Goal: Transaction & Acquisition: Purchase product/service

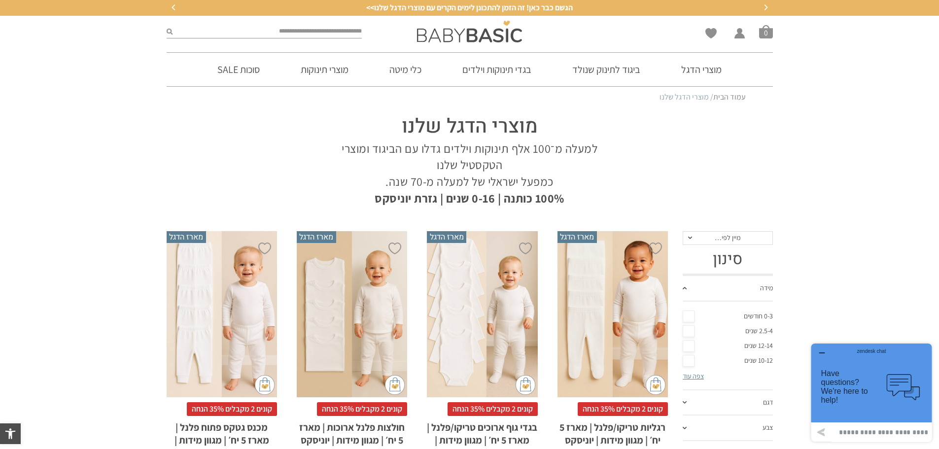
click at [359, 290] on div "x בחירת מידה 12-18m 18-24m 24-30m 2-5-4-שנים 4-6y 6-8-שנים 8-10y" at bounding box center [352, 314] width 110 height 166
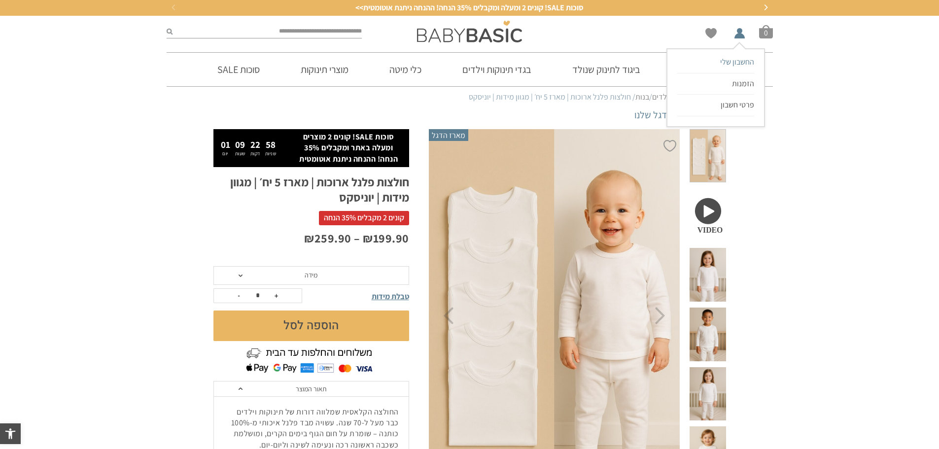
click at [735, 57] on span "החשבון שלי" at bounding box center [737, 62] width 34 height 10
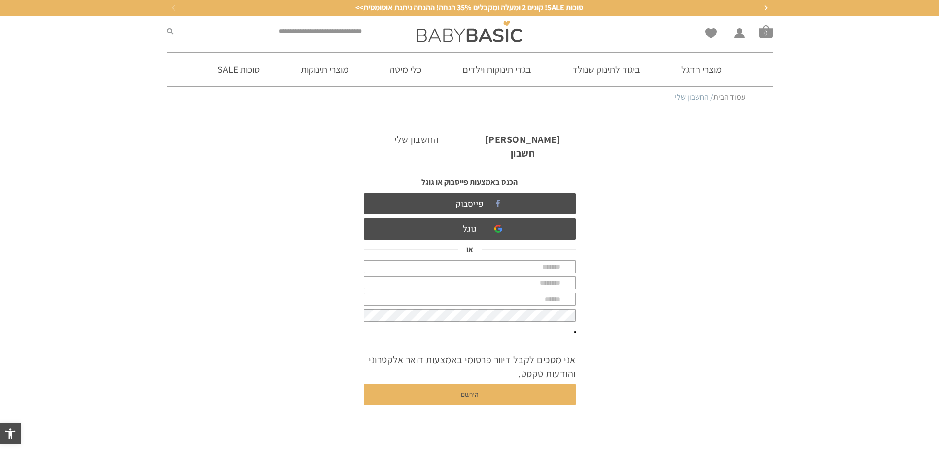
type input "**********"
click at [448, 137] on link "החשבון שלי" at bounding box center [417, 140] width 106 height 34
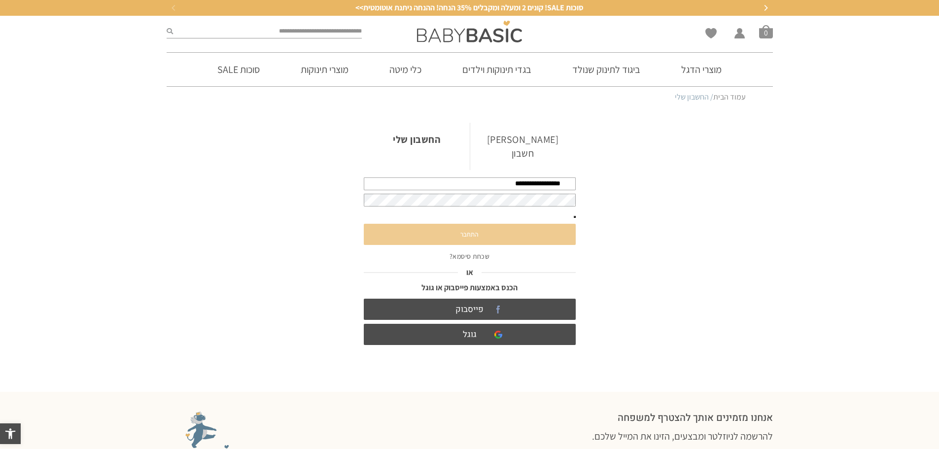
click at [495, 224] on button "התחבר" at bounding box center [470, 234] width 212 height 21
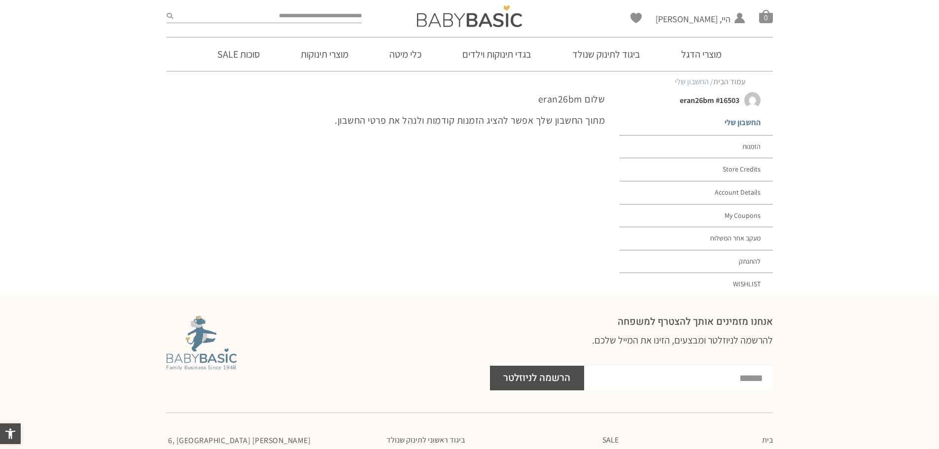
click at [688, 135] on link "החשבון שלי" at bounding box center [696, 123] width 153 height 24
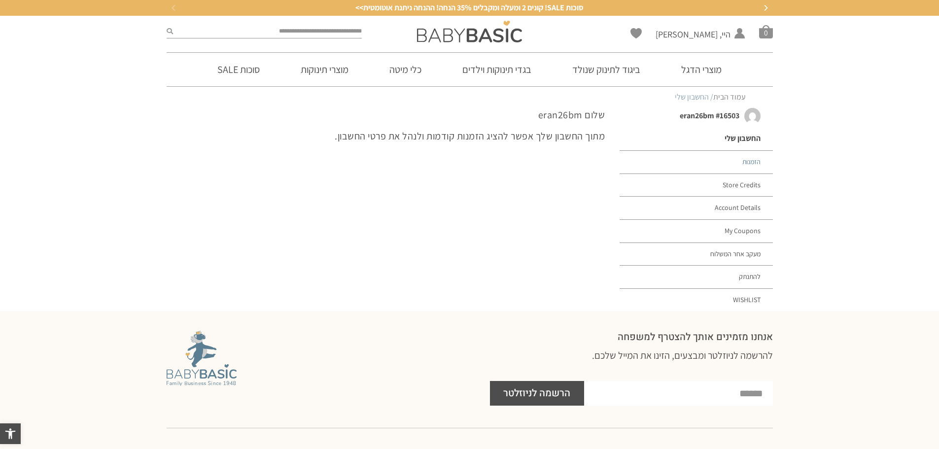
click at [711, 161] on link "הזמנות" at bounding box center [696, 162] width 153 height 23
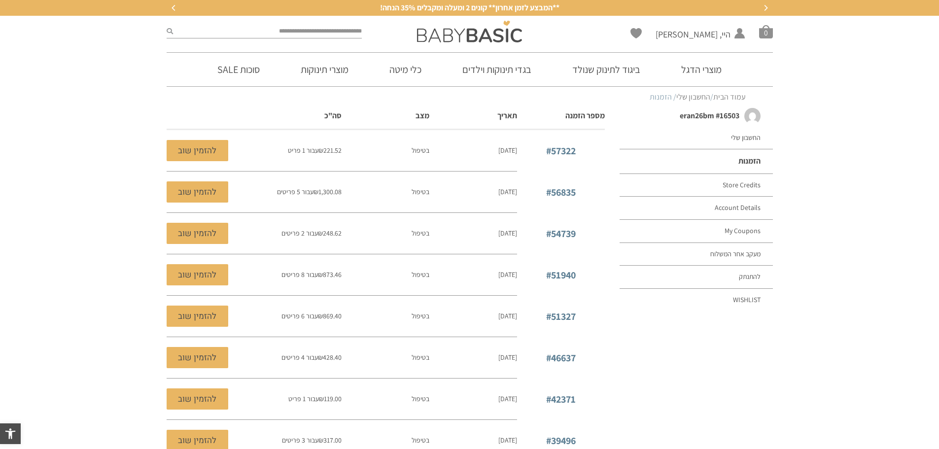
click at [330, 187] on td "₪ 1,300.08 עבור 5 פריטים" at bounding box center [298, 192] width 88 height 41
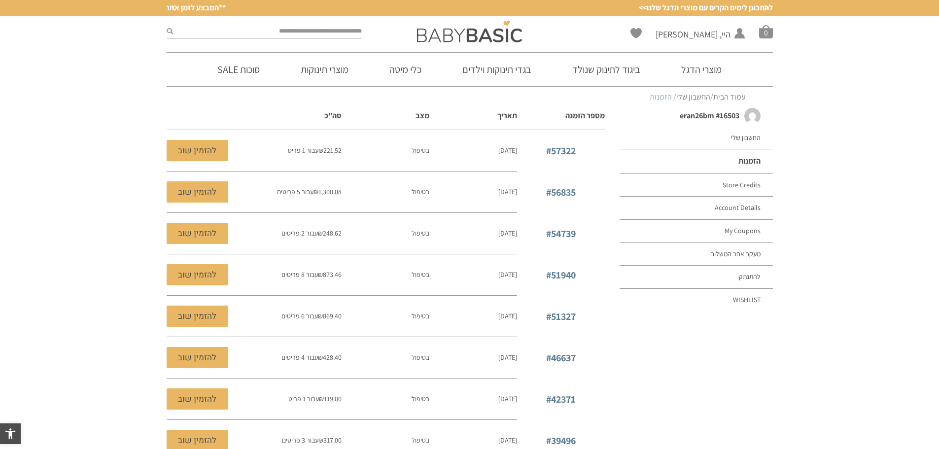
drag, startPoint x: 332, startPoint y: 191, endPoint x: 345, endPoint y: 194, distance: 13.1
click at [337, 193] on span "₪ 1,300.08" at bounding box center [328, 191] width 28 height 9
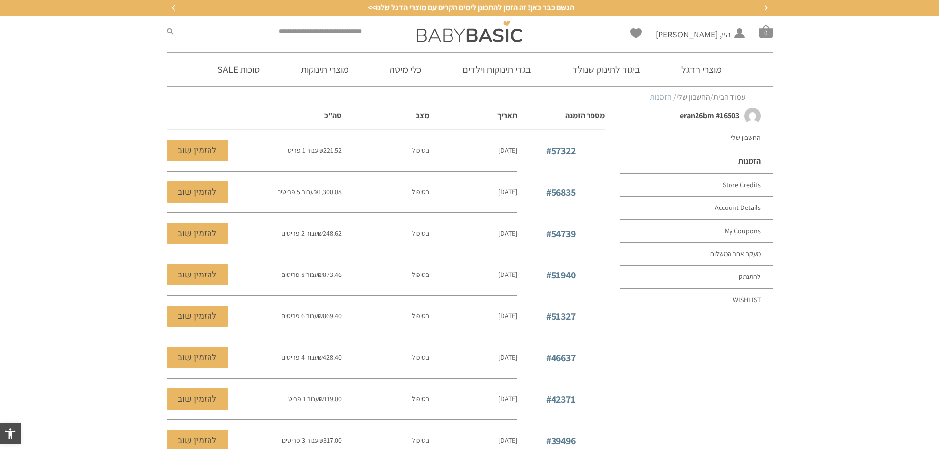
drag, startPoint x: 439, startPoint y: 191, endPoint x: 481, endPoint y: 192, distance: 41.9
click at [440, 192] on td "אוקטובר 15, 2024" at bounding box center [473, 192] width 88 height 41
drag, startPoint x: 496, startPoint y: 193, endPoint x: 501, endPoint y: 195, distance: 5.5
click at [500, 194] on time "אוקטובר 15, 2024" at bounding box center [507, 191] width 19 height 9
click at [572, 187] on link "#56835" at bounding box center [561, 192] width 30 height 13
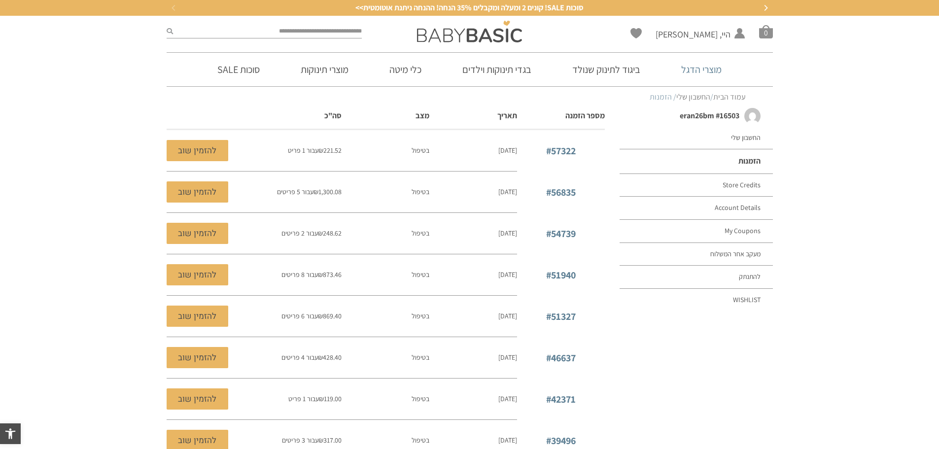
click at [689, 73] on link "מוצרי הדגל" at bounding box center [701, 70] width 70 height 34
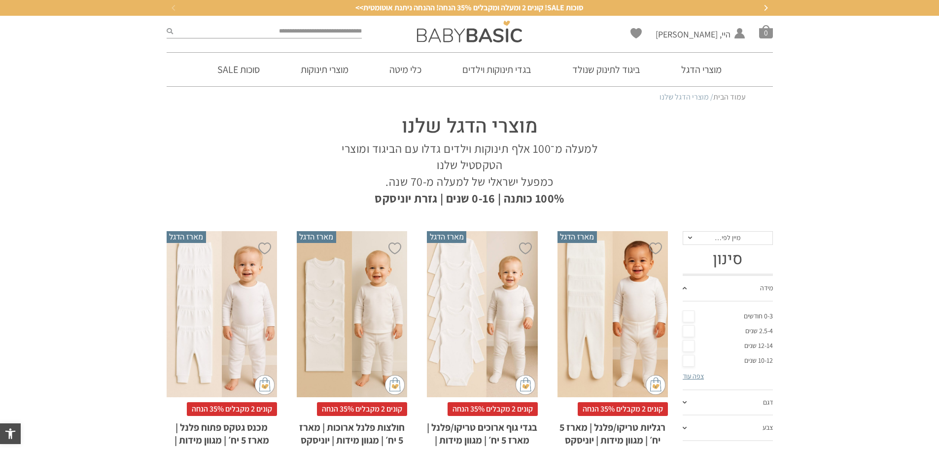
click at [379, 312] on div "x בחירת מידה 12-18m 18-24m 24-30m 2-5-4-שנים 4-6y 6-8-שנים 8-10y" at bounding box center [352, 314] width 110 height 166
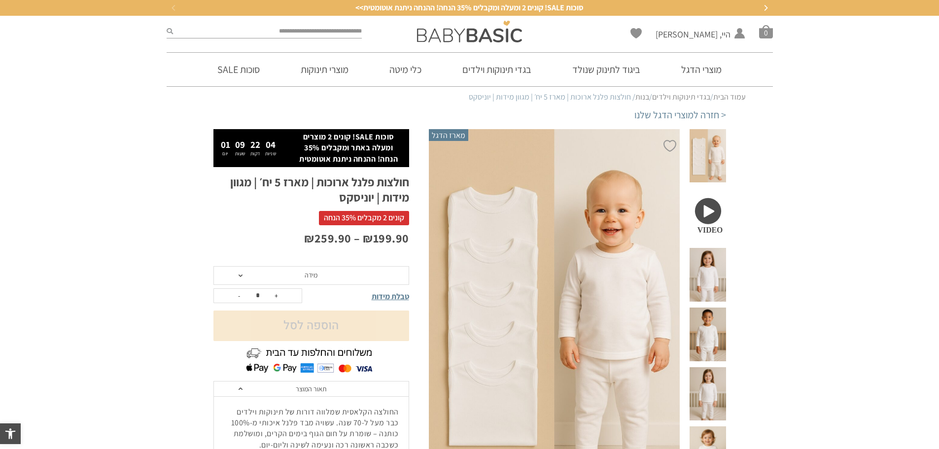
click at [343, 270] on span "מידה" at bounding box center [311, 275] width 196 height 19
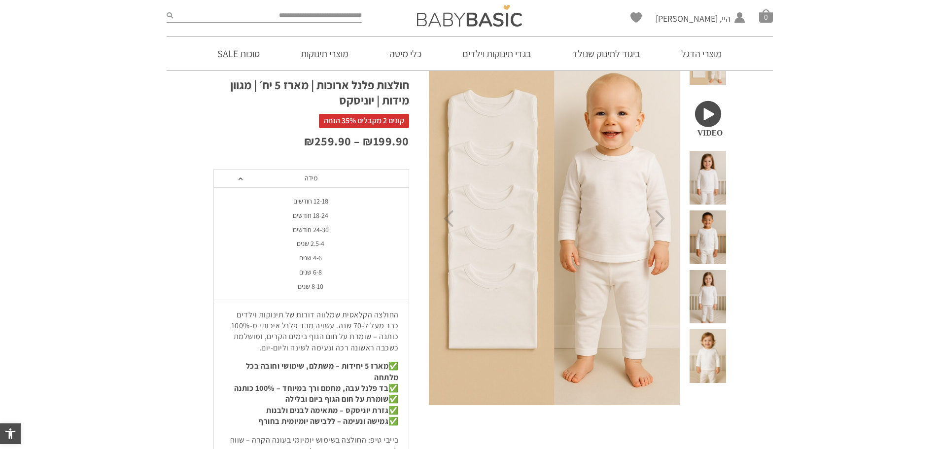
scroll to position [267, 0]
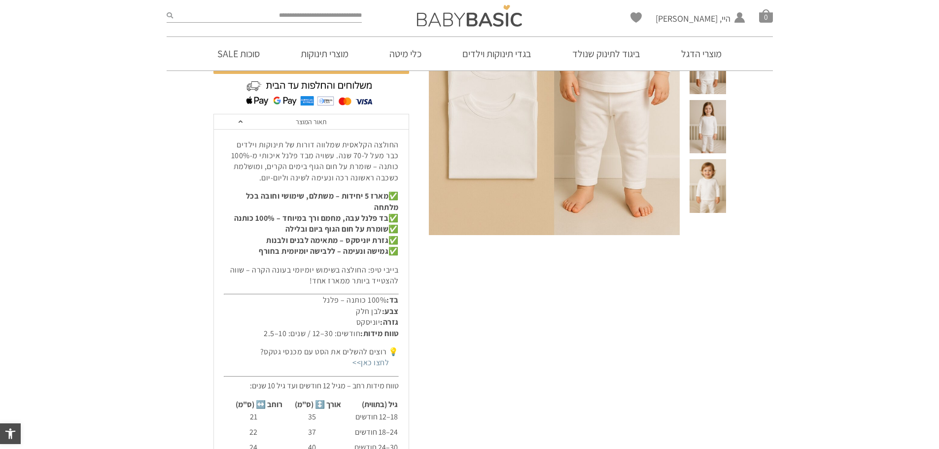
click at [175, 236] on section "**********" at bounding box center [469, 226] width 939 height 728
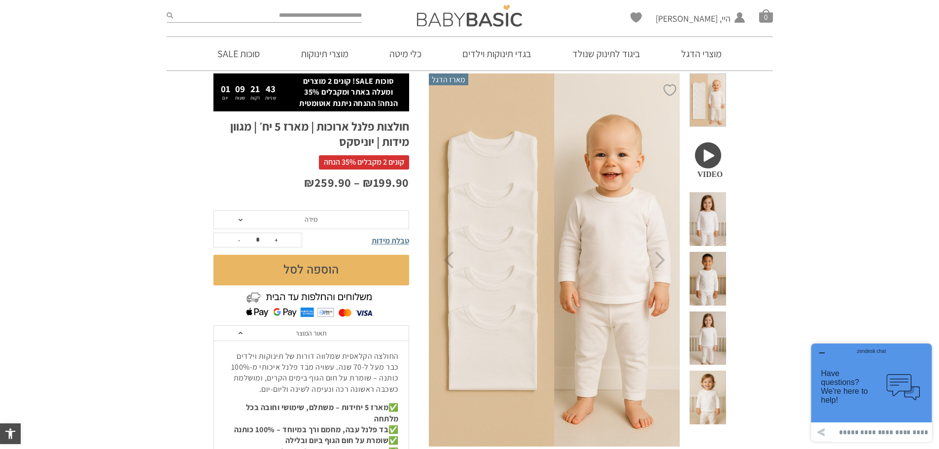
scroll to position [53, 0]
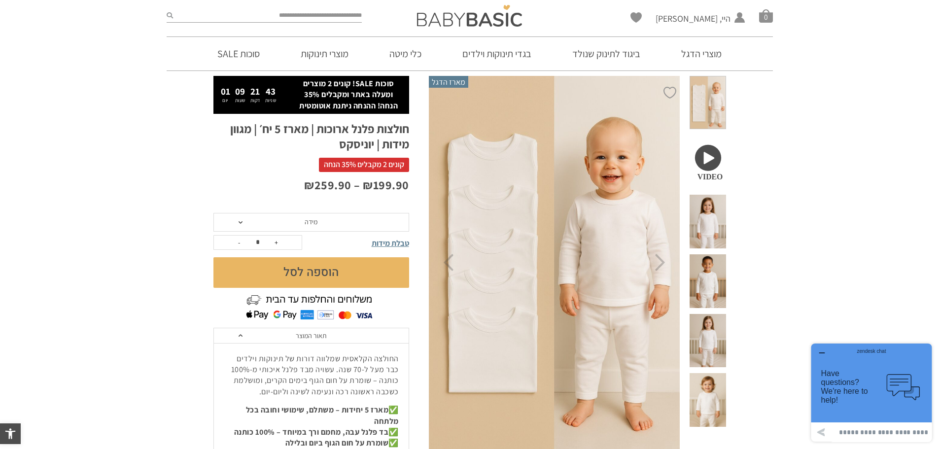
click at [401, 226] on span "מידה" at bounding box center [311, 222] width 196 height 19
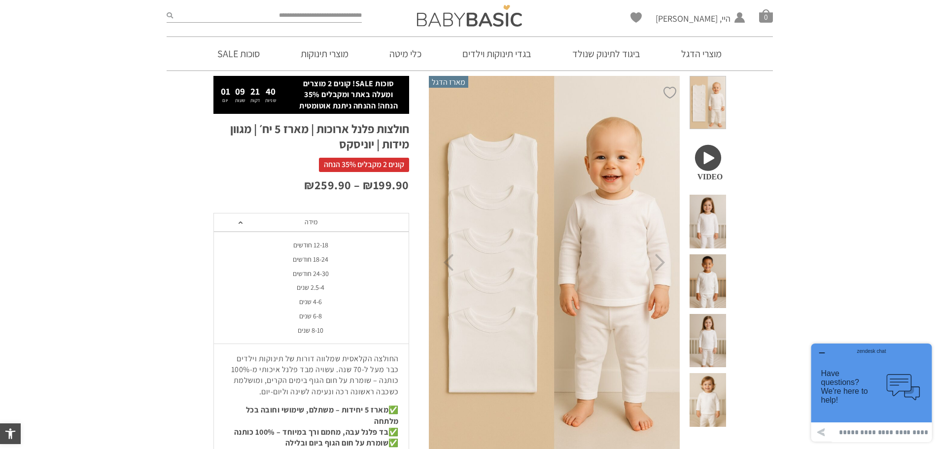
click at [339, 333] on div "8-10 שנים" at bounding box center [311, 330] width 196 height 8
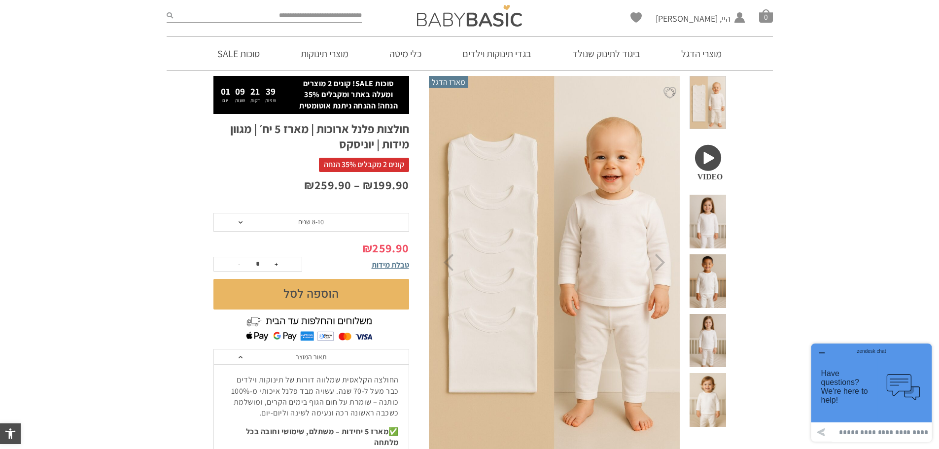
click at [273, 265] on button "+" at bounding box center [276, 264] width 15 height 14
type input "*"
click at [291, 286] on button "הוספה לסל" at bounding box center [311, 294] width 196 height 31
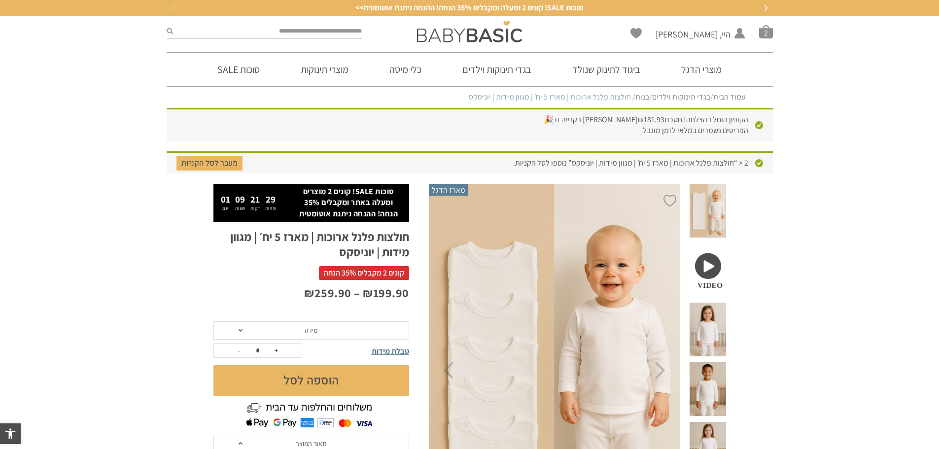
click at [299, 327] on span "מידה" at bounding box center [311, 330] width 196 height 19
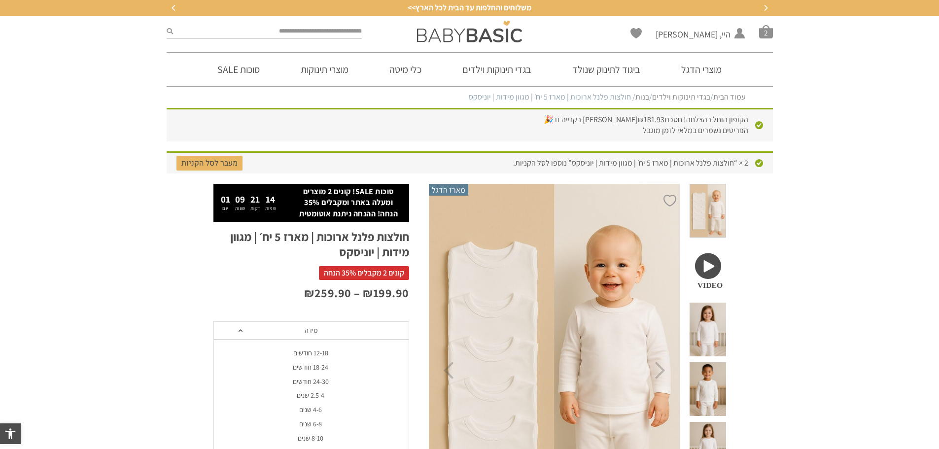
click at [301, 398] on div "2.5-4 שנים" at bounding box center [311, 395] width 196 height 8
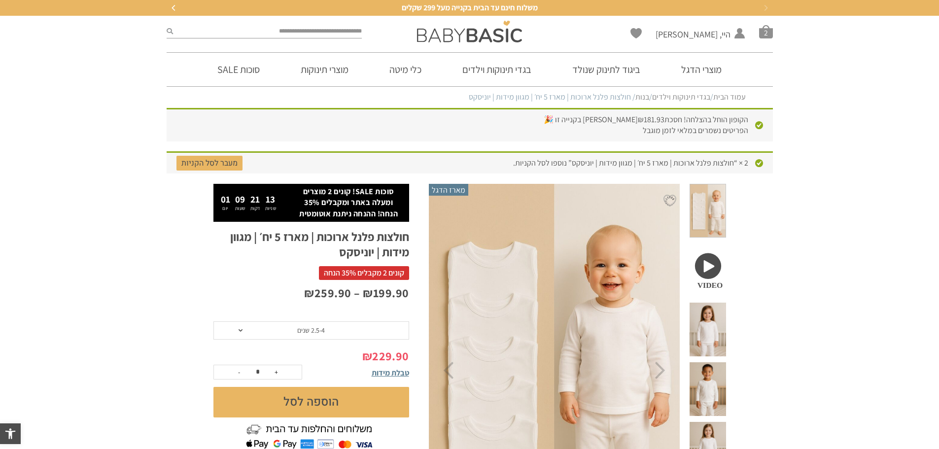
click at [277, 371] on button "+" at bounding box center [276, 372] width 15 height 14
type input "*"
click at [282, 394] on button "הוספה לסל" at bounding box center [311, 402] width 196 height 31
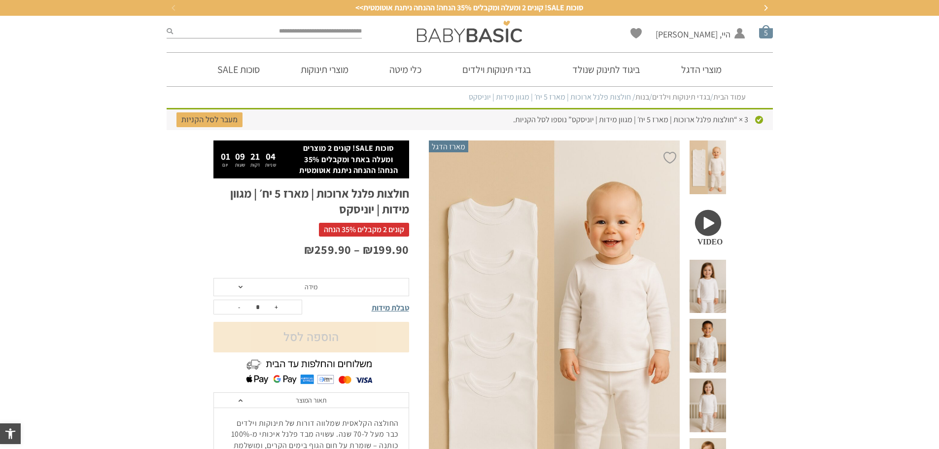
click at [770, 33] on span "סל קניות" at bounding box center [766, 32] width 14 height 14
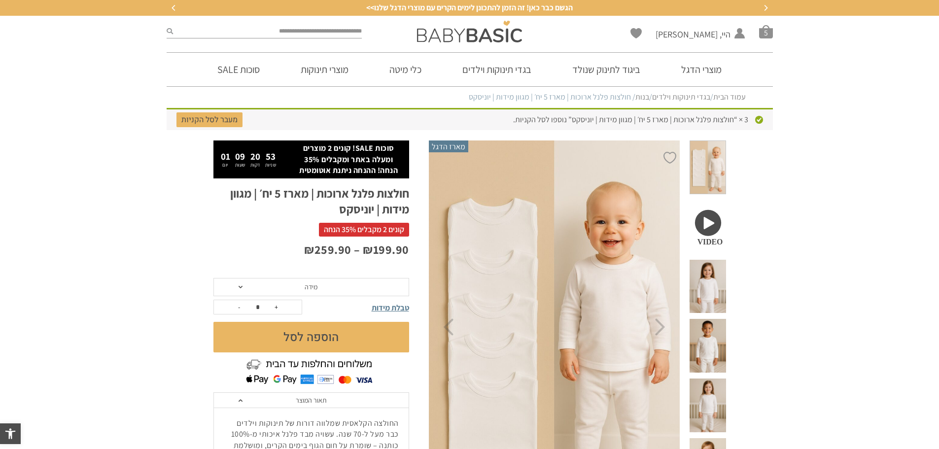
click at [282, 303] on button "+" at bounding box center [276, 307] width 15 height 14
click at [240, 303] on button "-" at bounding box center [239, 307] width 15 height 14
type input "*"
click at [766, 35] on span "סל קניות" at bounding box center [766, 32] width 14 height 14
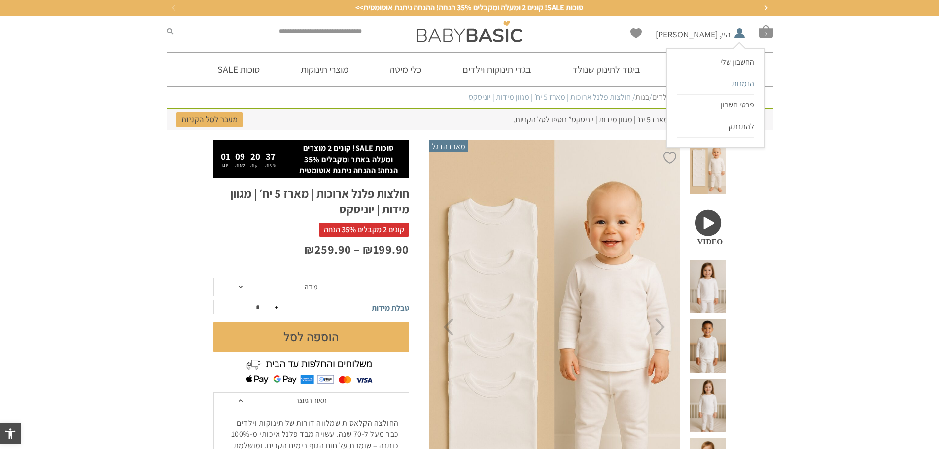
click at [747, 83] on span "הזמנות" at bounding box center [743, 83] width 22 height 10
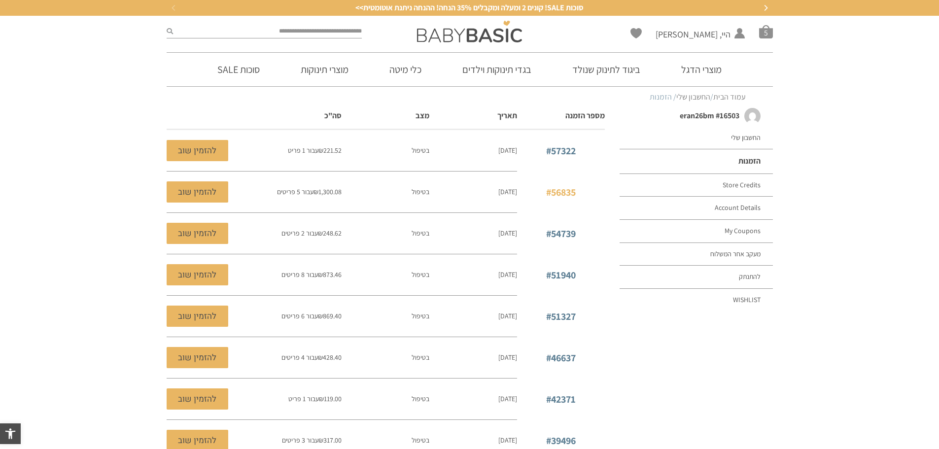
click at [560, 190] on link "#56835" at bounding box center [561, 192] width 30 height 13
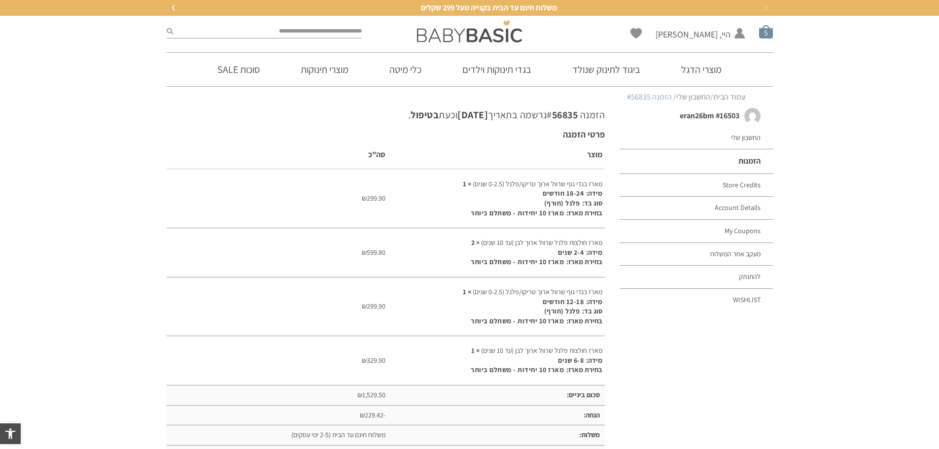
click at [764, 38] on span "סל קניות" at bounding box center [766, 32] width 14 height 14
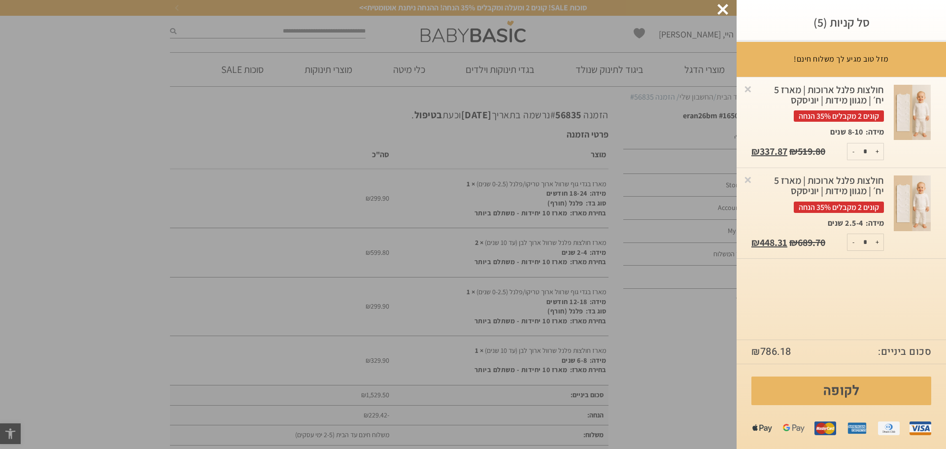
click at [828, 187] on div "חולצות פלנל ארוכות | מארז 5 יח׳ | מגוון מידות | יוניסקס קונים 2 מקבלים 35% הנחה" at bounding box center [818, 193] width 133 height 37
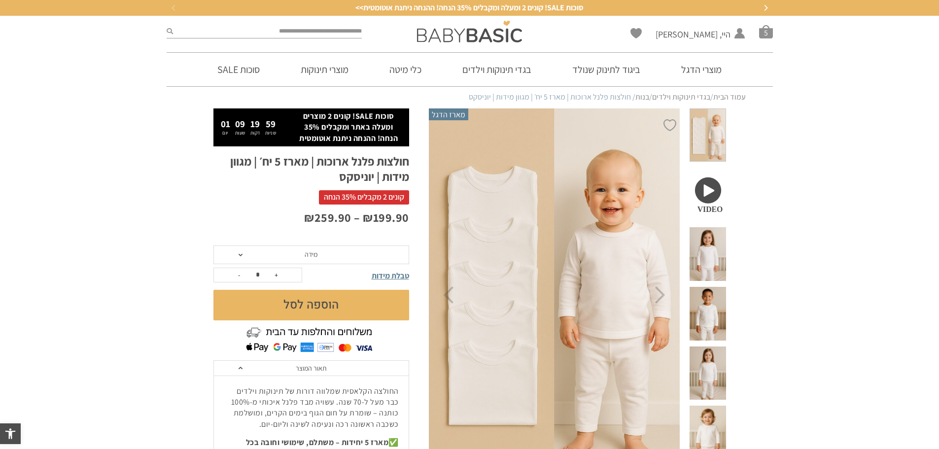
click at [294, 251] on span "מידה" at bounding box center [311, 254] width 196 height 19
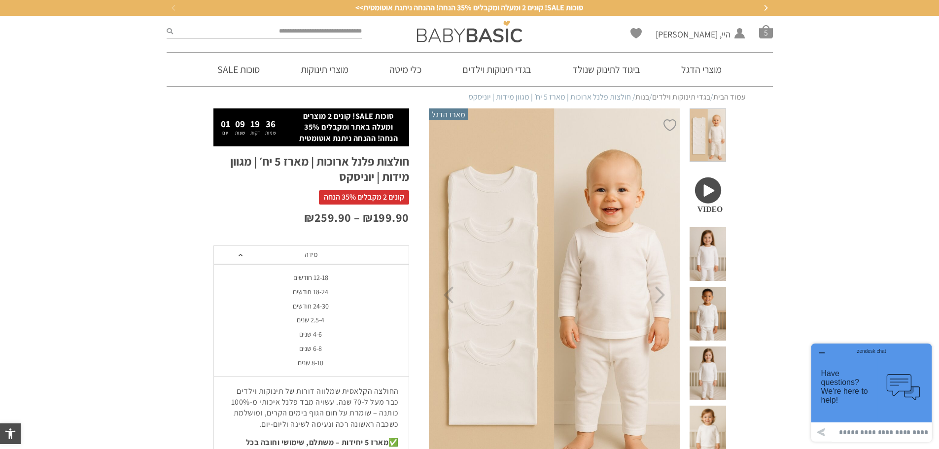
scroll to position [107, 0]
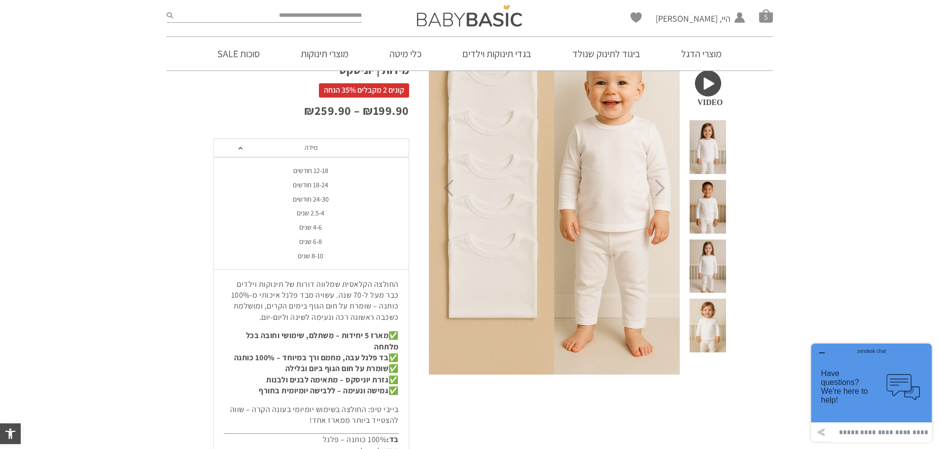
click at [308, 211] on div "2.5-4 שנים" at bounding box center [311, 213] width 196 height 8
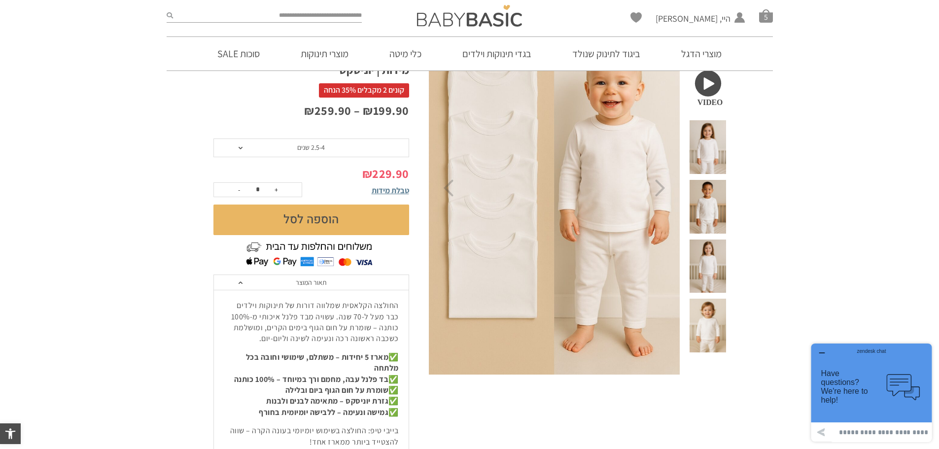
click at [274, 189] on button "+" at bounding box center [276, 190] width 15 height 14
type input "*"
click at [286, 212] on button "הוספה לסל" at bounding box center [311, 220] width 196 height 31
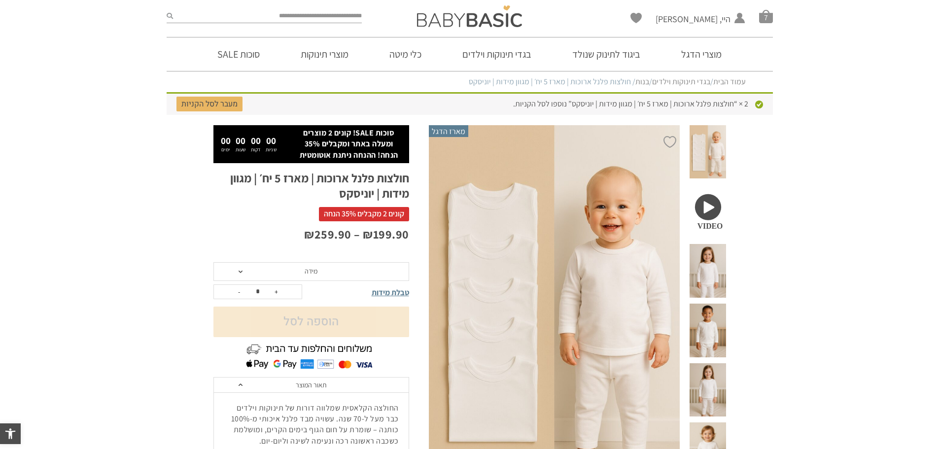
click at [758, 18] on div "Wishlist היי, [PERSON_NAME] החשבון שלי החשבון שלי הזמנות פרטי חשבון להתנתק סל ק…" at bounding box center [675, 16] width 206 height 32
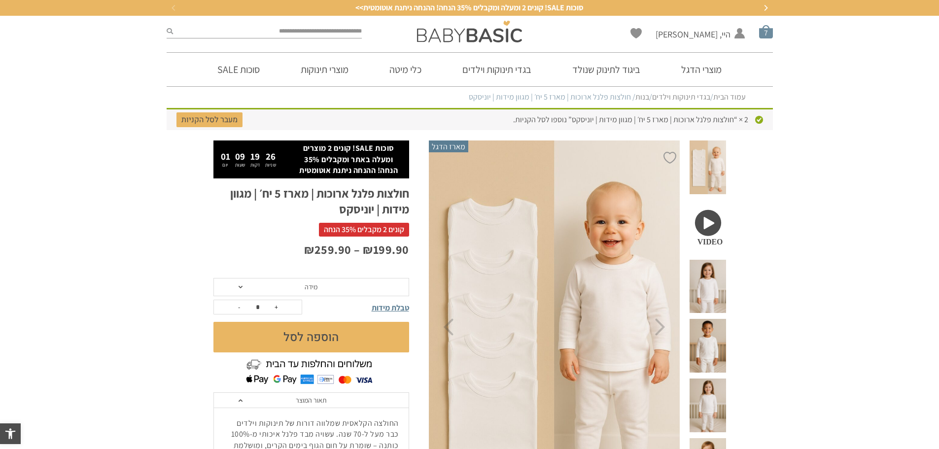
click at [768, 32] on span "סל קניות" at bounding box center [766, 32] width 14 height 14
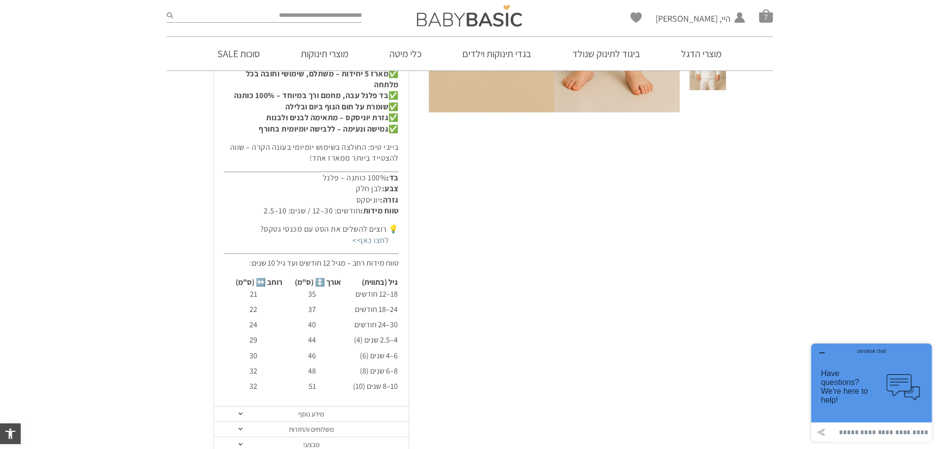
scroll to position [427, 0]
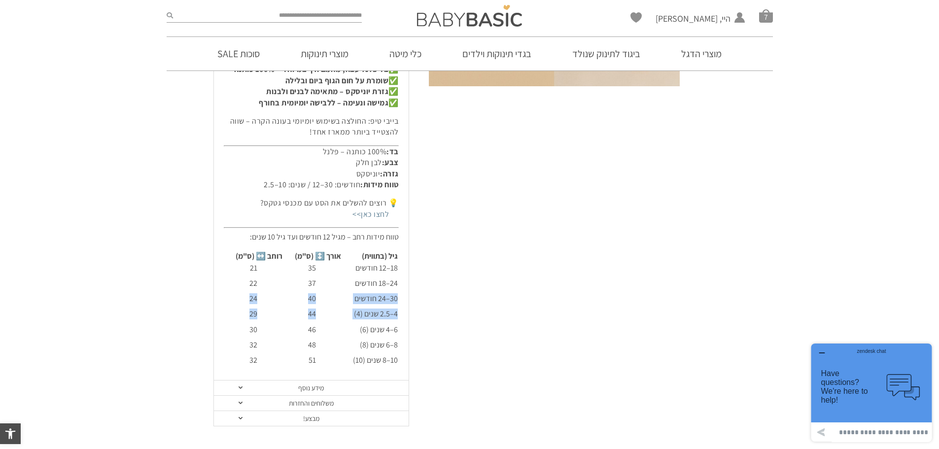
drag, startPoint x: 241, startPoint y: 316, endPoint x: 398, endPoint y: 300, distance: 158.1
click at [398, 300] on table "גיל (בתווית) אורך ↕️ (ס"מ) רוחב ↔️ (ס"מ) 18–12 חודשים 35 21 24–18 חודשים 37 22 …" at bounding box center [311, 310] width 175 height 120
click at [442, 310] on div "הוספה ל-Wishlist מארז הדגל Your browser does not support the video tag." at bounding box center [577, 69] width 297 height 713
click at [760, 23] on li "סל קניות 7" at bounding box center [766, 16] width 14 height 14
click at [768, 15] on span "סל קניות" at bounding box center [766, 16] width 14 height 14
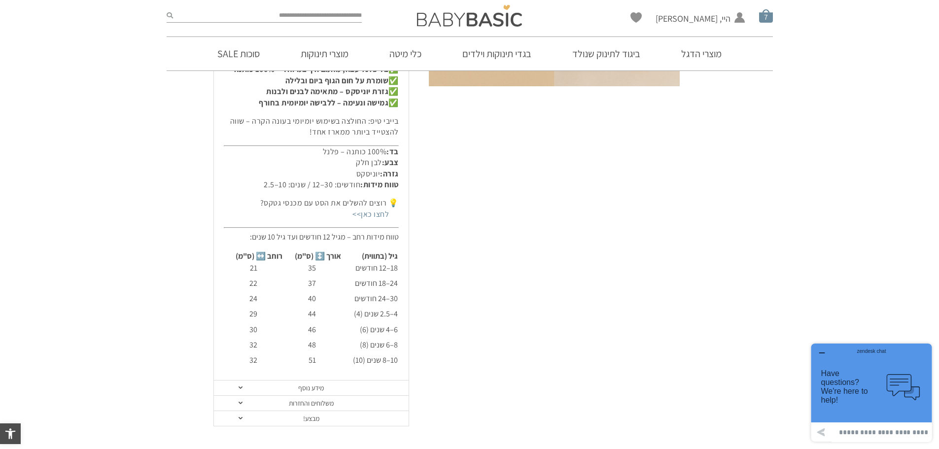
scroll to position [0, 0]
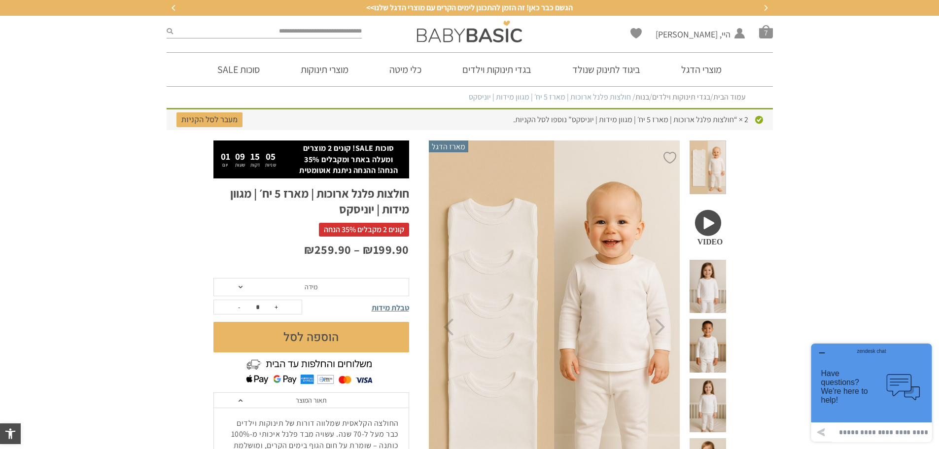
click at [297, 282] on span "מידה" at bounding box center [311, 287] width 196 height 19
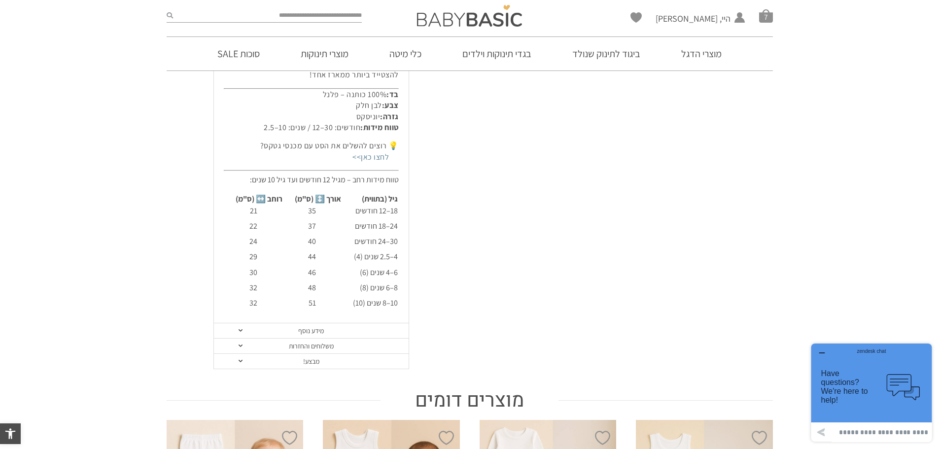
scroll to position [534, 0]
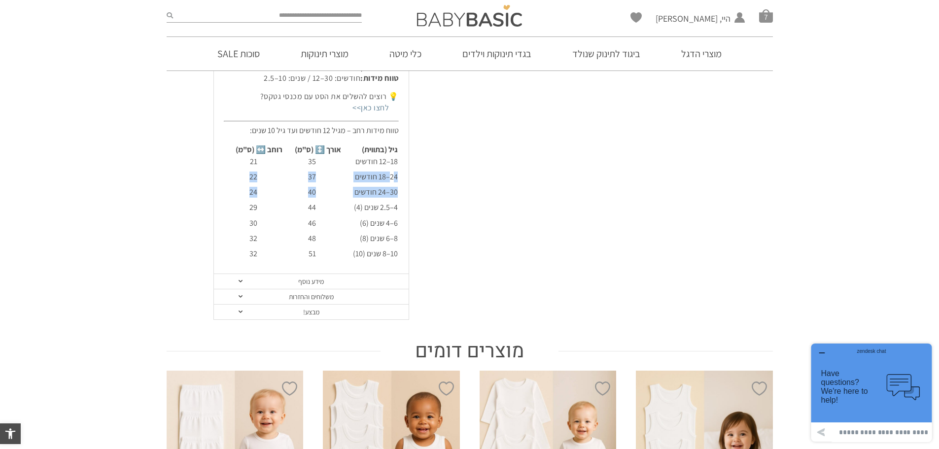
drag, startPoint x: 245, startPoint y: 193, endPoint x: 393, endPoint y: 178, distance: 149.1
click at [393, 178] on tbody "18–12 חודשים 35 21 24–18 חודשים 37 22 30–24 חודשים 40 24 4–2.5 שנים (4) 44 29 6…" at bounding box center [311, 209] width 173 height 106
click at [398, 192] on table "גיל (בתווית) אורך ↕️ (ס"מ) רוחב ↔️ (ס"מ) 18–12 חודשים 35 21 24–18 חודשים 37 22 …" at bounding box center [311, 203] width 175 height 120
drag, startPoint x: 398, startPoint y: 193, endPoint x: 260, endPoint y: 200, distance: 138.7
click at [247, 203] on table "גיל (בתווית) אורך ↕️ (ס"מ) רוחב ↔️ (ס"מ) 18–12 חודשים 35 21 24–18 חודשים 37 22 …" at bounding box center [311, 203] width 175 height 120
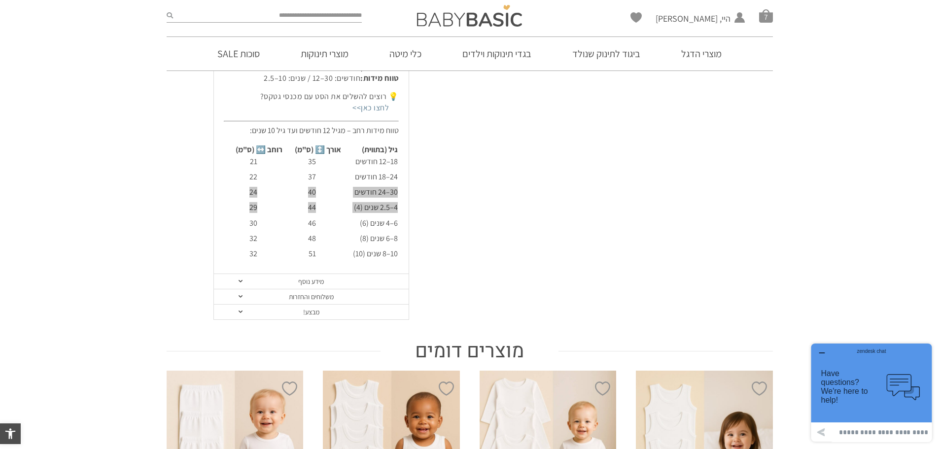
click at [820, 353] on icon "button" at bounding box center [821, 353] width 5 height 0
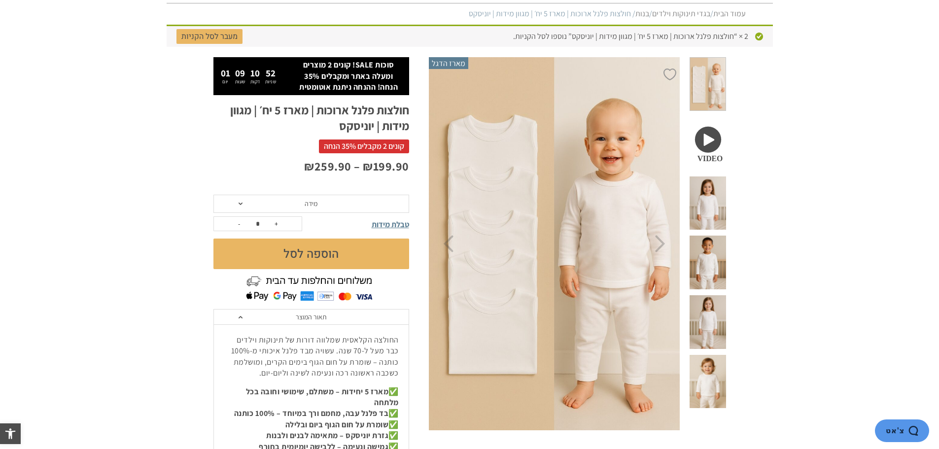
scroll to position [0, 0]
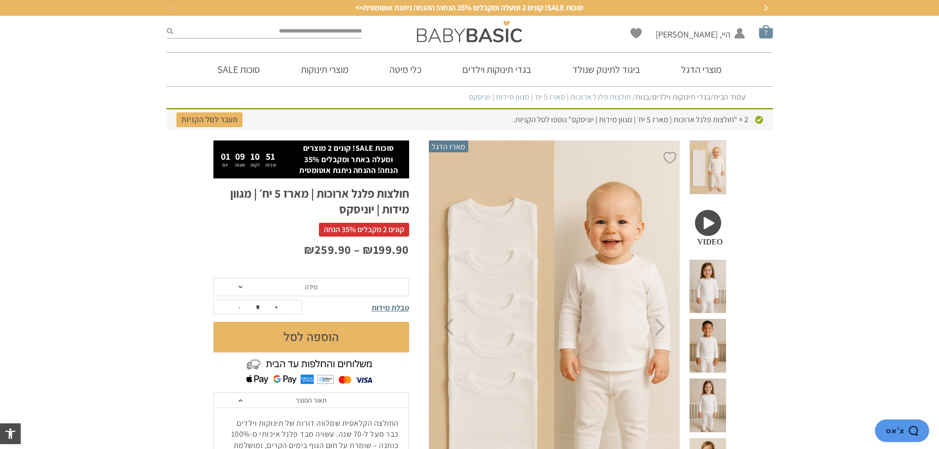
click at [765, 32] on span "סל קניות" at bounding box center [766, 32] width 14 height 14
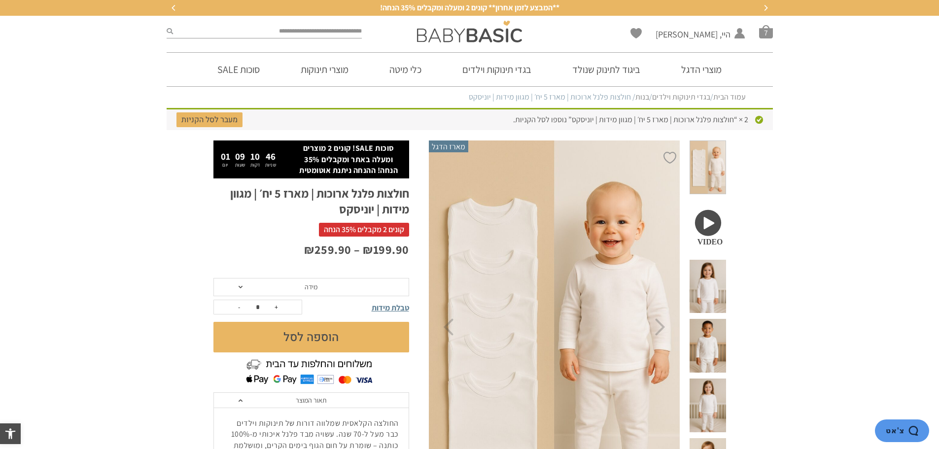
click at [299, 285] on span "מידה" at bounding box center [311, 287] width 196 height 19
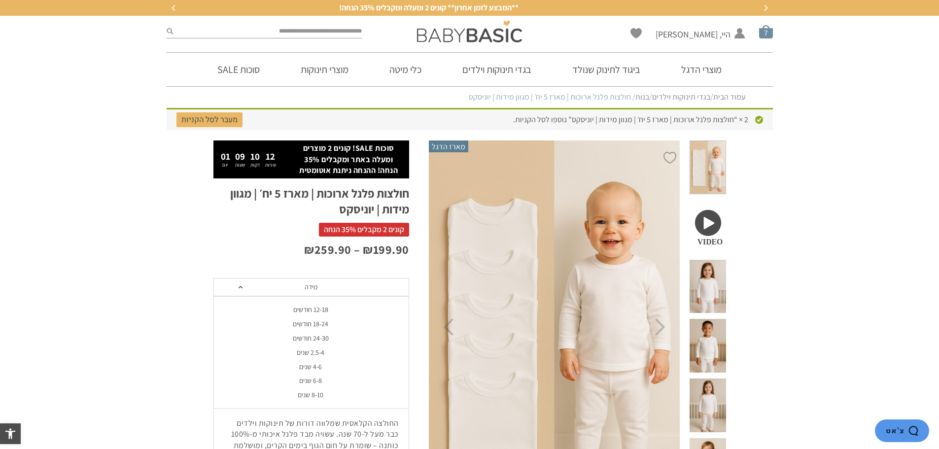
click at [771, 32] on span "סל קניות" at bounding box center [766, 32] width 14 height 14
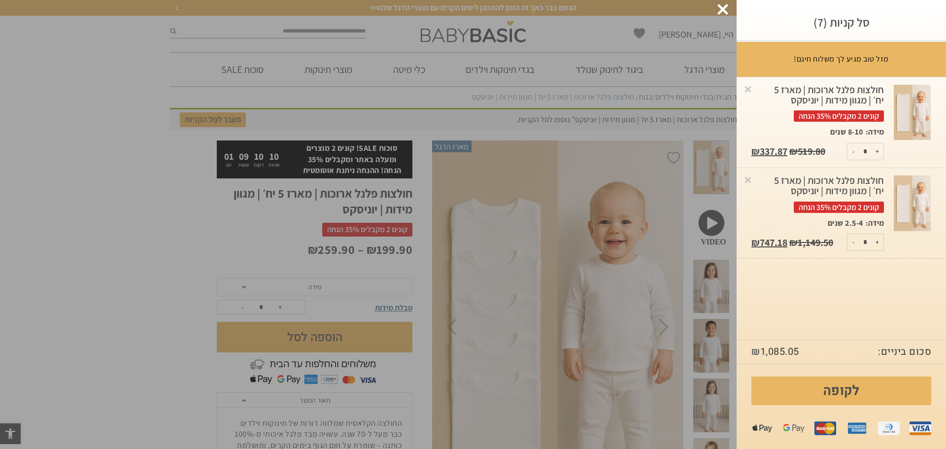
click at [880, 242] on button "+" at bounding box center [878, 242] width 12 height 16
type input "*"
click at [875, 241] on button "+" at bounding box center [878, 242] width 12 height 16
type input "*"
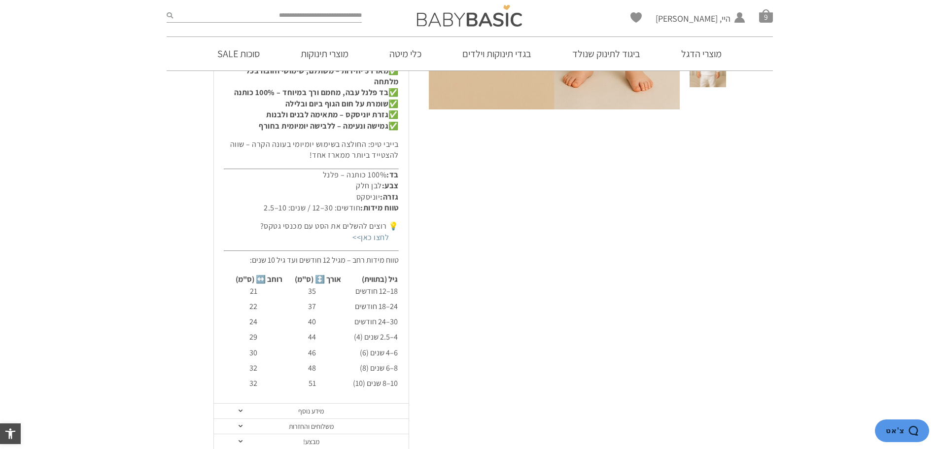
scroll to position [425, 0]
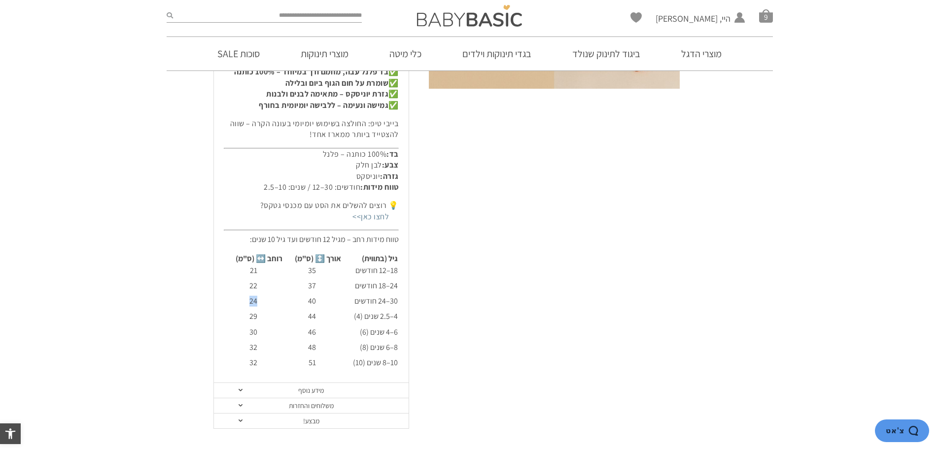
drag, startPoint x: 252, startPoint y: 299, endPoint x: 262, endPoint y: 300, distance: 9.9
click at [262, 300] on td "24" at bounding box center [254, 303] width 58 height 14
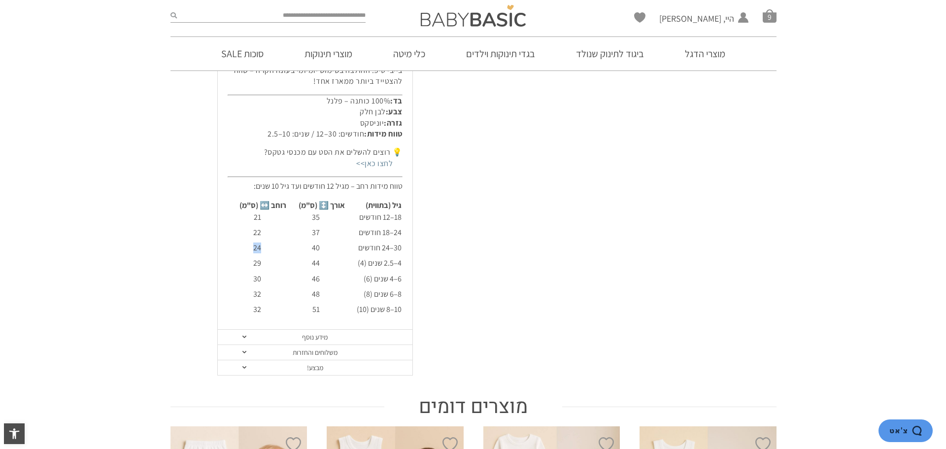
scroll to position [0, 0]
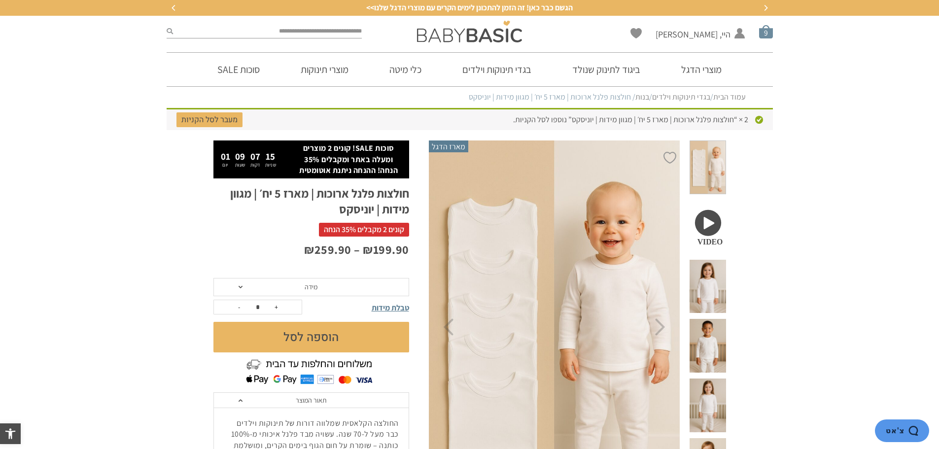
click at [762, 27] on span "סל קניות" at bounding box center [766, 32] width 14 height 14
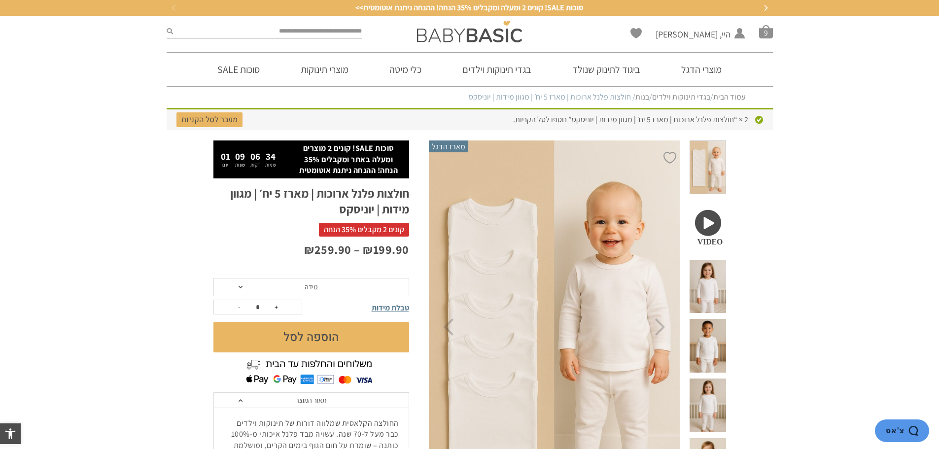
click at [317, 279] on span "מידה" at bounding box center [311, 287] width 196 height 19
click at [767, 30] on span "סל קניות" at bounding box center [766, 32] width 14 height 14
